Goal: Navigation & Orientation: Find specific page/section

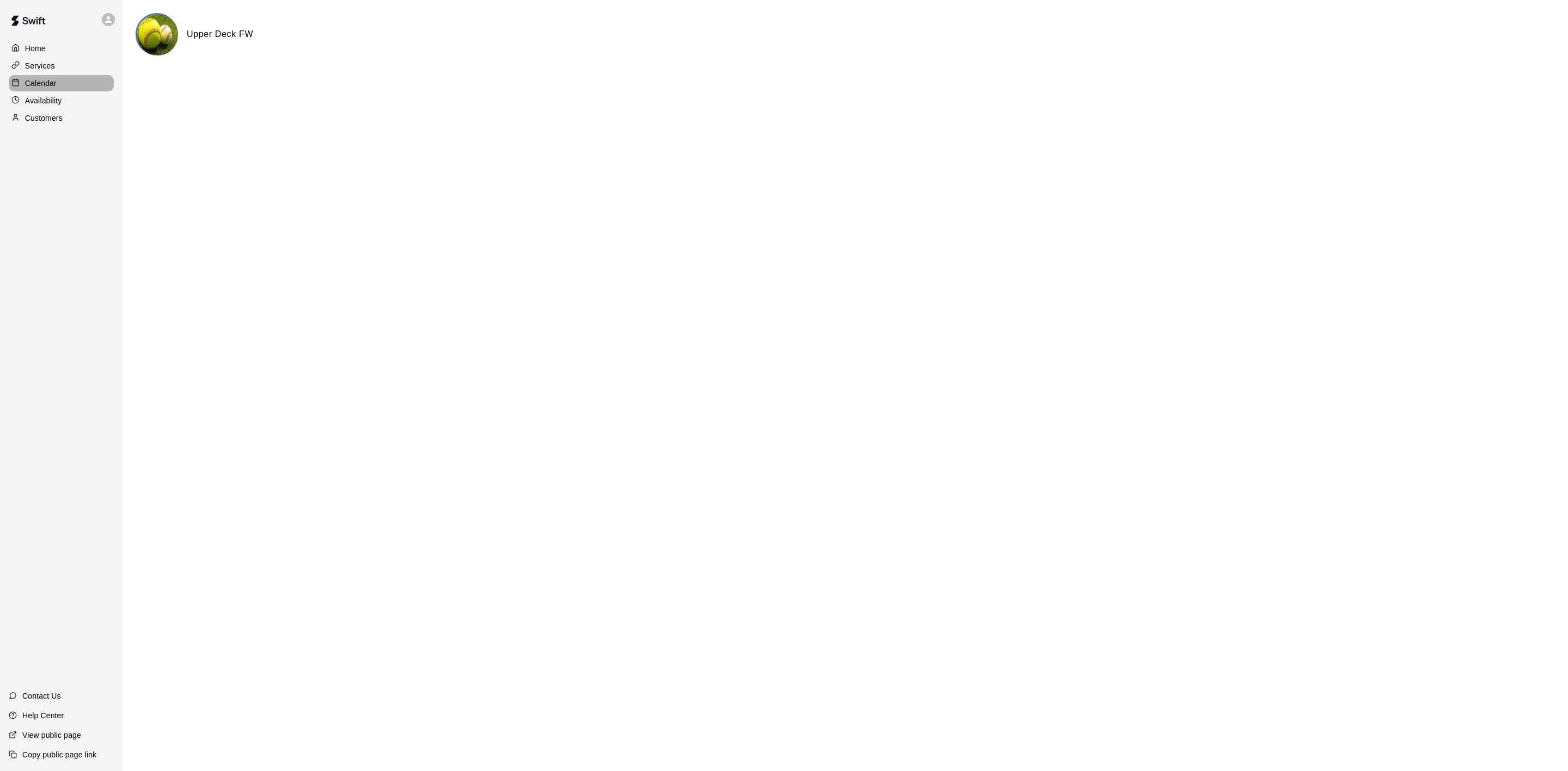
click at [71, 82] on div "Calendar" at bounding box center [61, 83] width 105 height 16
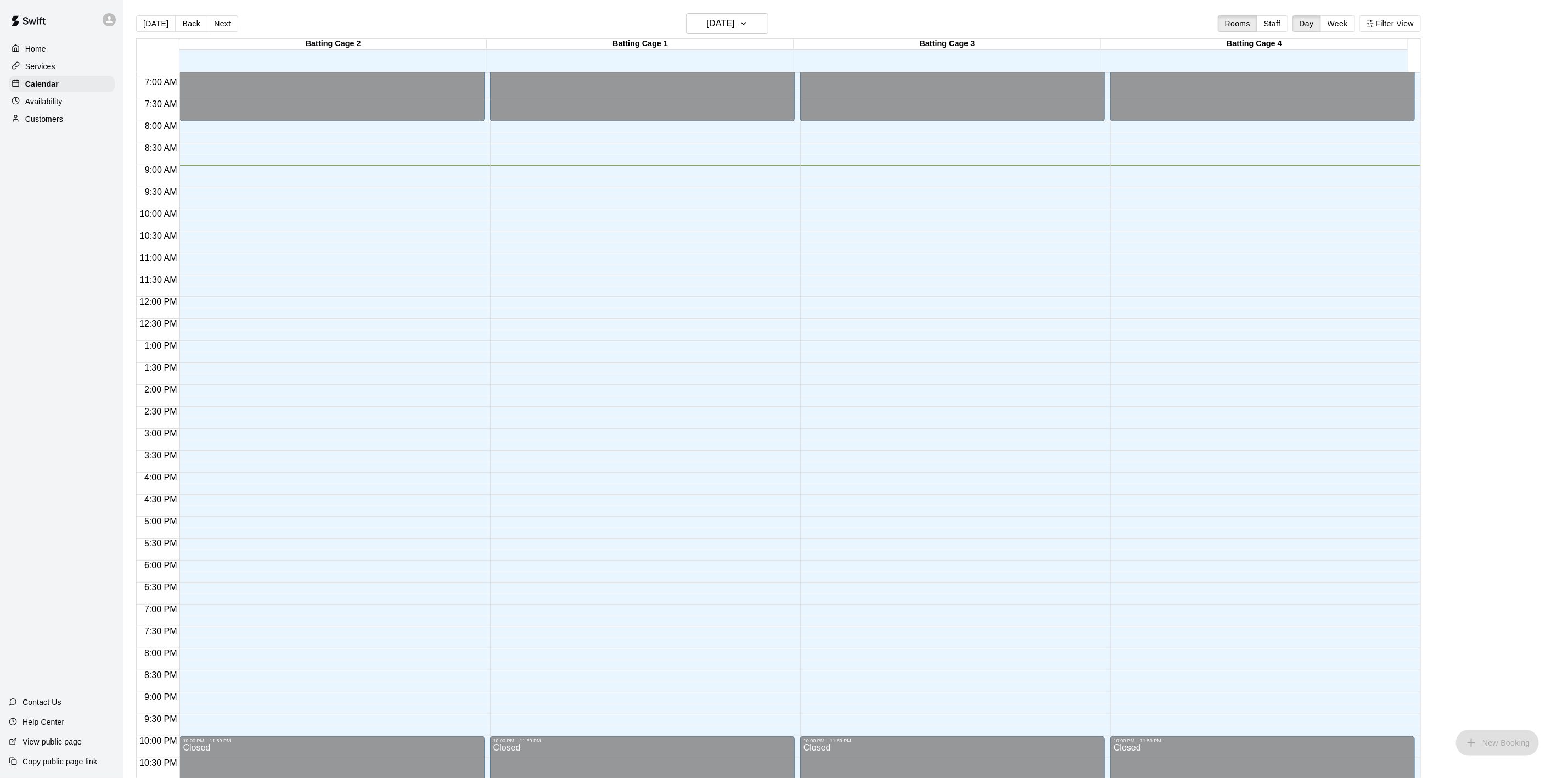
scroll to position [172, 0]
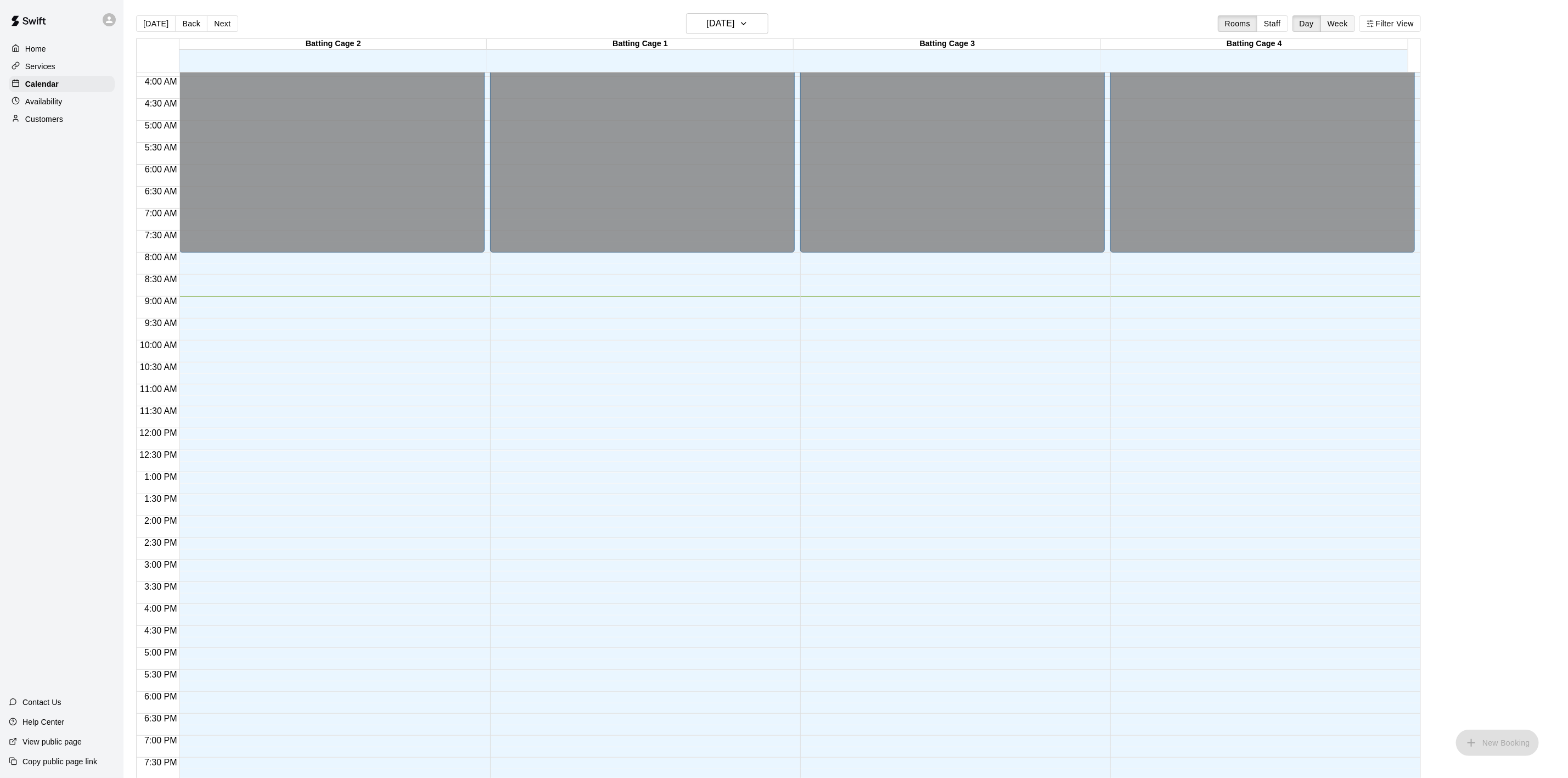
drag, startPoint x: 1345, startPoint y: 33, endPoint x: 1351, endPoint y: 23, distance: 11.7
click at [1348, 30] on div "[DATE] Back [DATE][DATE] Rooms Staff Day Week Filter View" at bounding box center [778, 26] width 1284 height 25
click at [1351, 23] on button "Week" at bounding box center [1337, 24] width 34 height 16
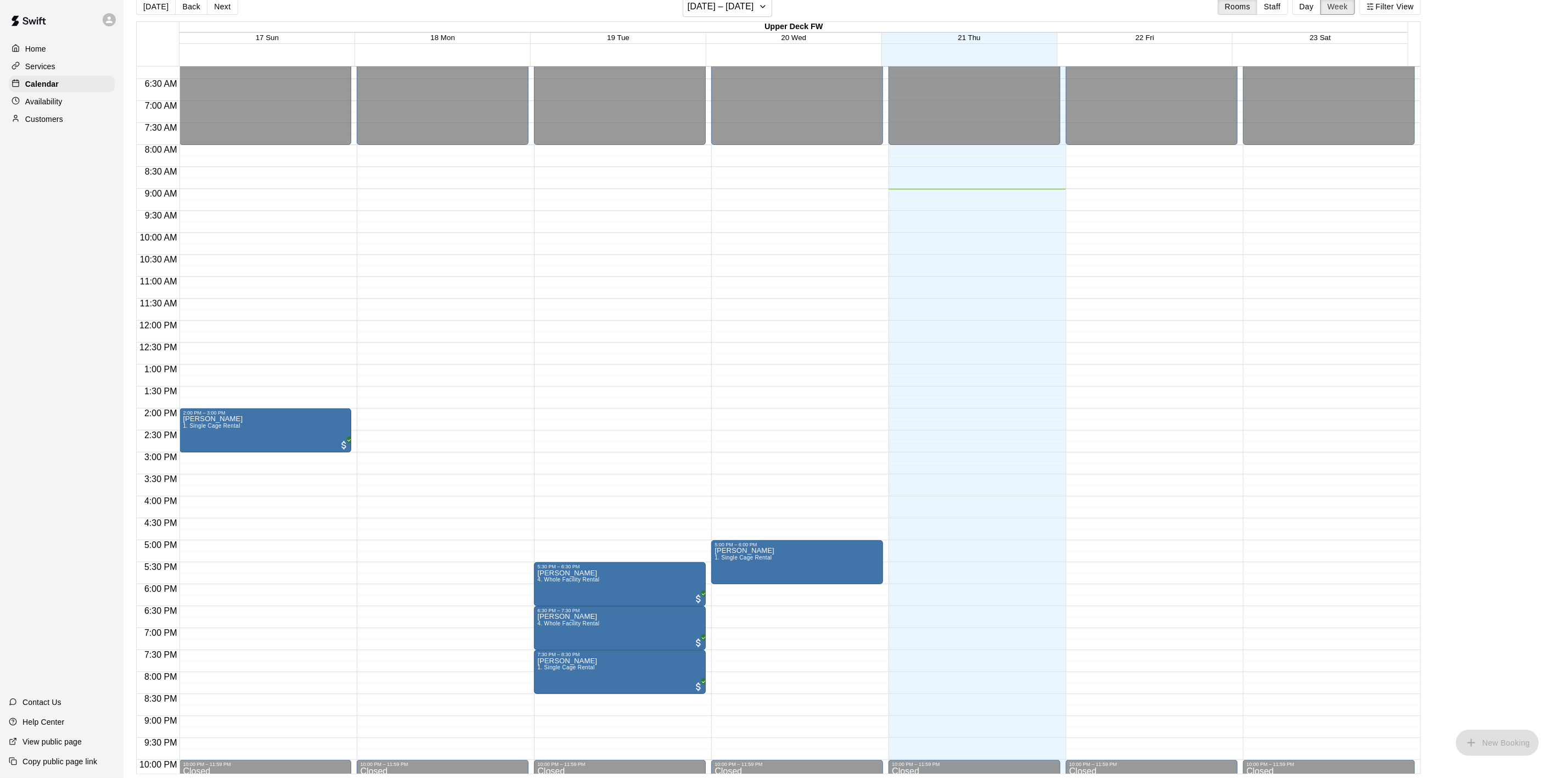
scroll to position [266, 0]
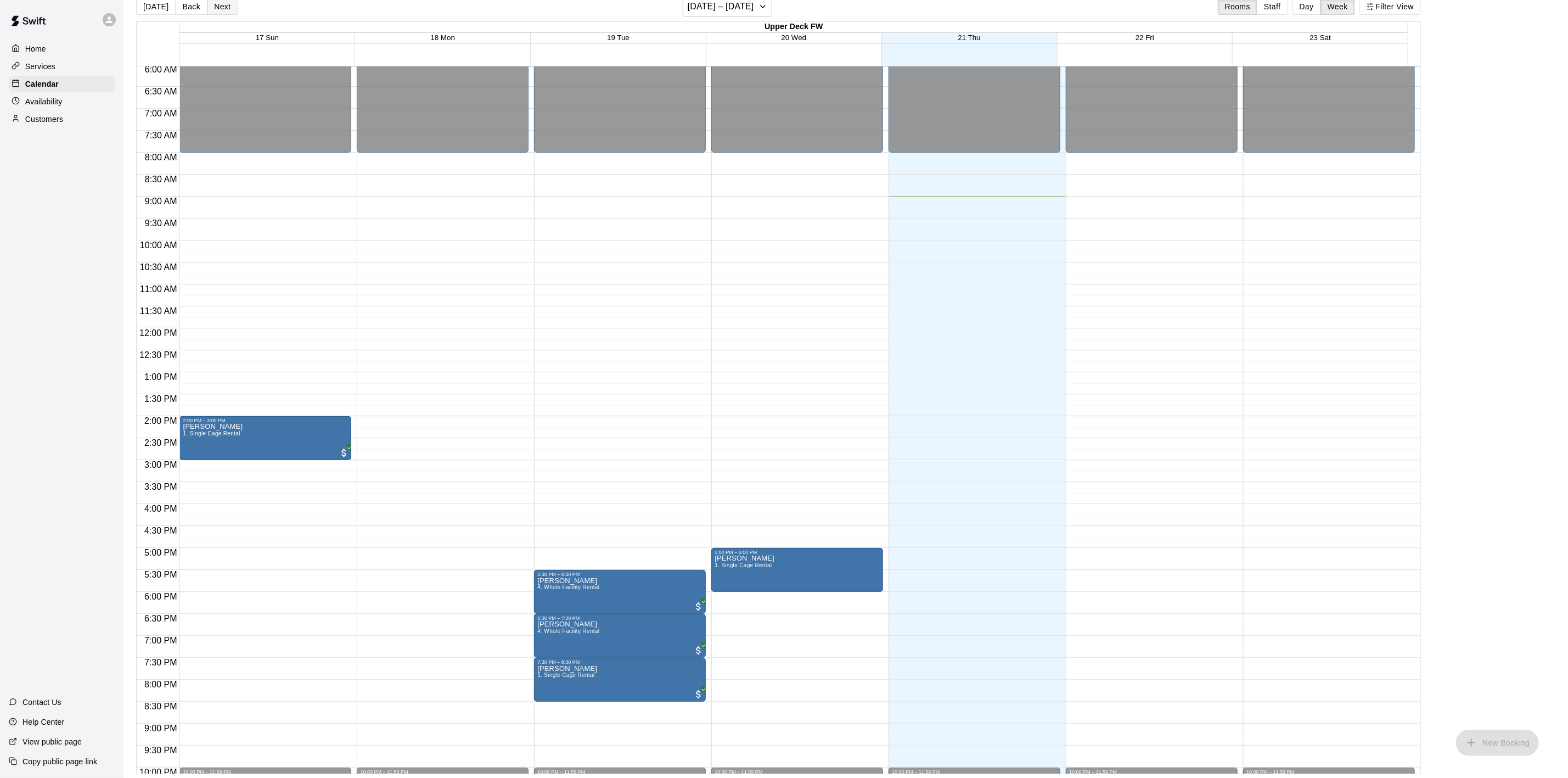
click at [228, 5] on button "Next" at bounding box center [222, 7] width 31 height 16
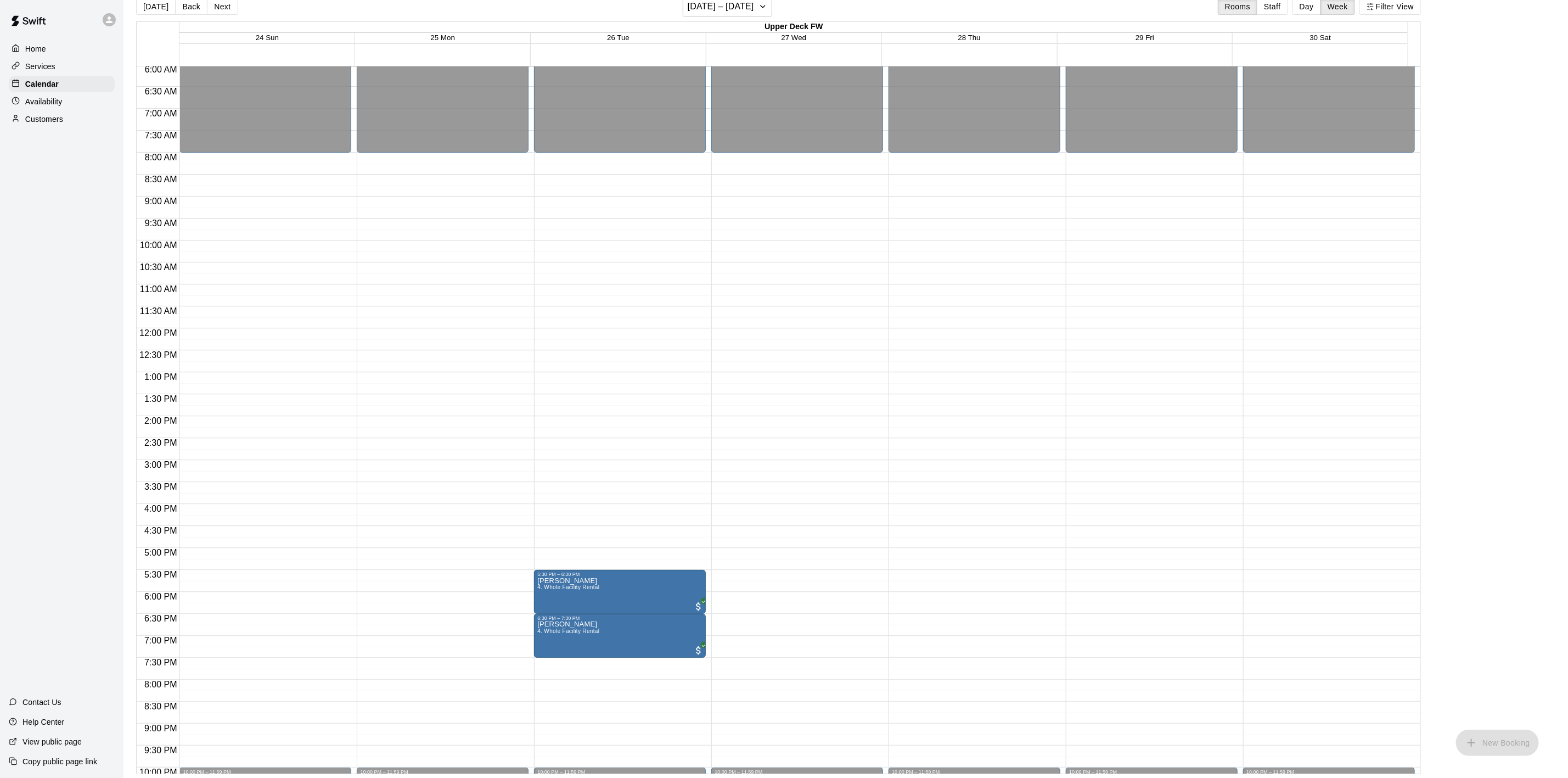
click at [228, 5] on button "Next" at bounding box center [222, 7] width 31 height 16
click at [227, 5] on button "Next" at bounding box center [222, 7] width 31 height 16
click at [225, 7] on button "Next" at bounding box center [222, 7] width 31 height 16
click at [223, 11] on button "Next" at bounding box center [222, 7] width 31 height 16
click at [180, 5] on button "Back" at bounding box center [191, 7] width 33 height 16
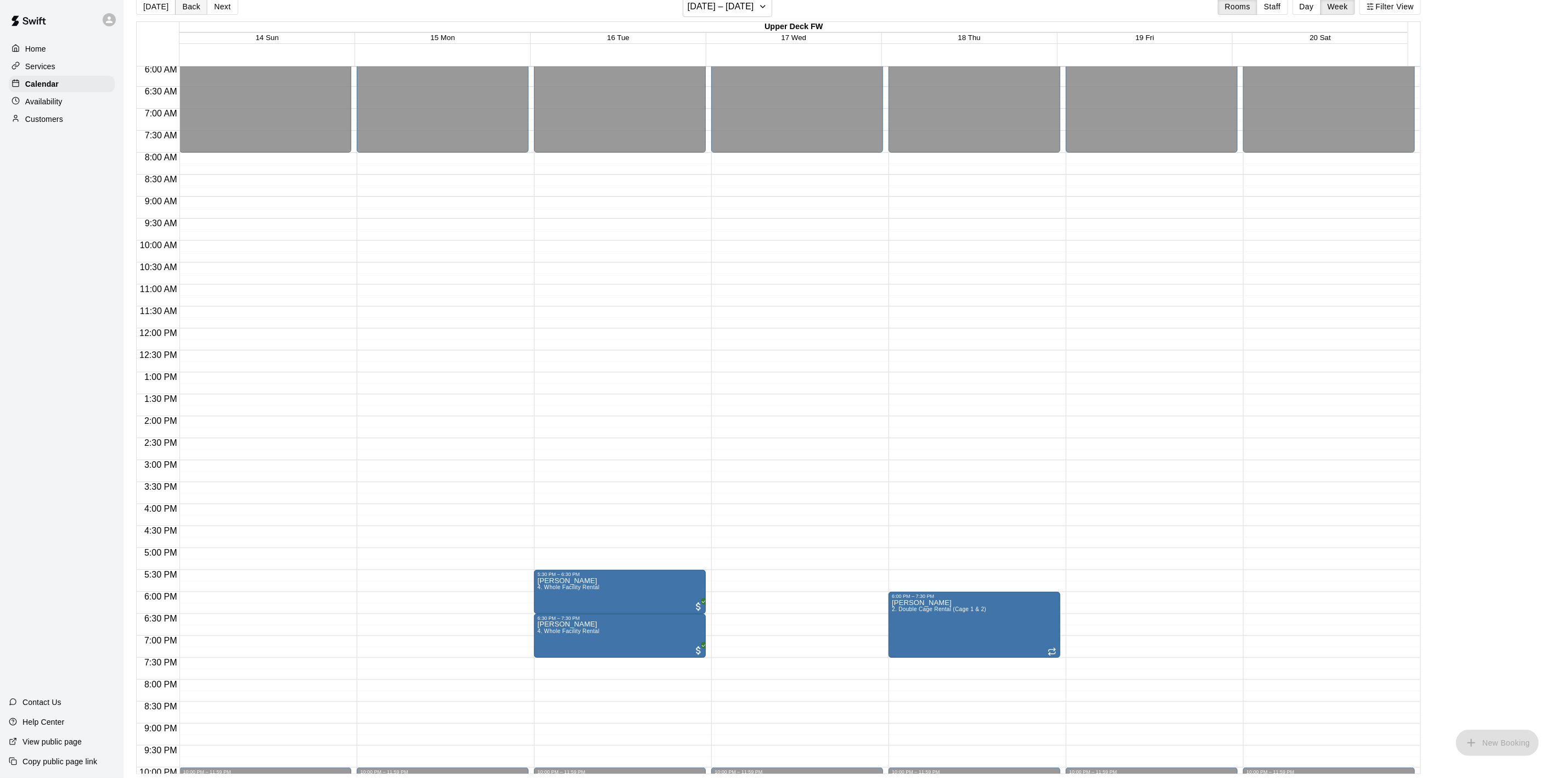
click at [180, 5] on button "Back" at bounding box center [191, 7] width 33 height 16
click at [218, 3] on button "Next" at bounding box center [222, 7] width 31 height 16
click at [218, 4] on button "Next" at bounding box center [222, 7] width 31 height 16
